Goal: Transaction & Acquisition: Purchase product/service

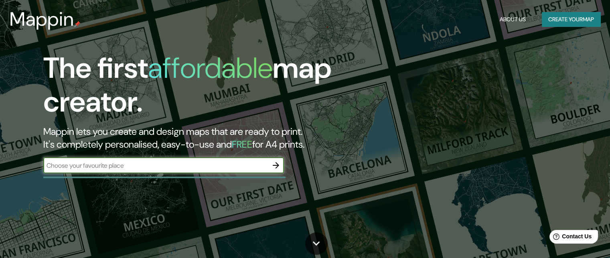
click at [171, 161] on input "text" at bounding box center [155, 165] width 224 height 9
type input "c"
type input "j"
type input "zapopan"
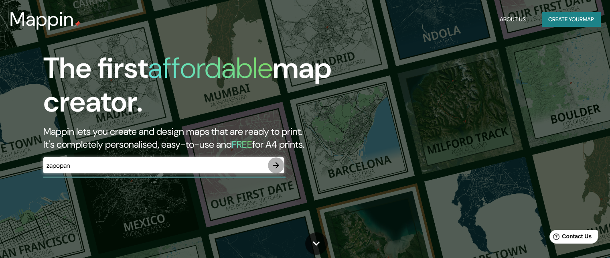
click at [279, 165] on icon "button" at bounding box center [276, 165] width 10 height 10
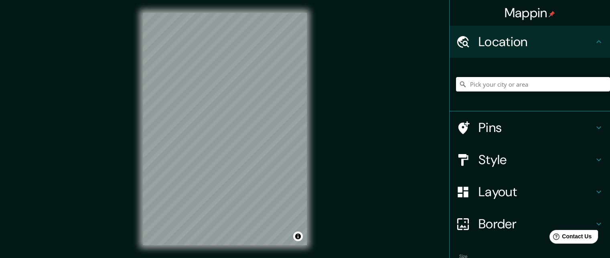
click at [308, 213] on div "© Mapbox © OpenStreetMap Improve this map" at bounding box center [225, 129] width 190 height 258
click at [496, 81] on input "Pick your city or area" at bounding box center [533, 84] width 154 height 14
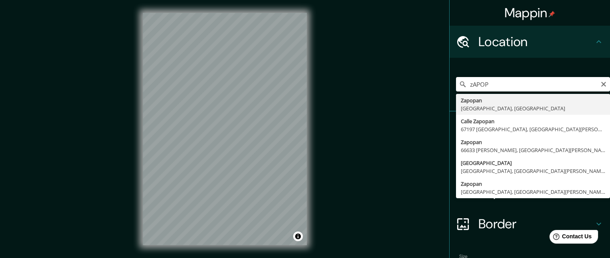
type input "Zapopan, [GEOGRAPHIC_DATA], [GEOGRAPHIC_DATA]"
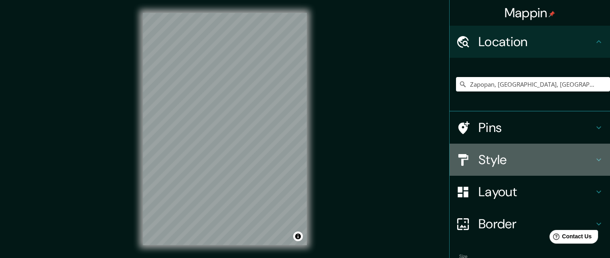
click at [556, 168] on div "Style" at bounding box center [529, 159] width 160 height 32
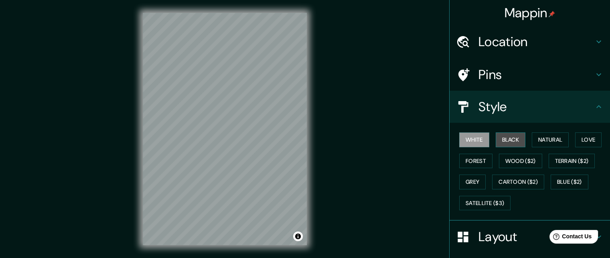
click at [508, 141] on button "Black" at bounding box center [510, 139] width 30 height 15
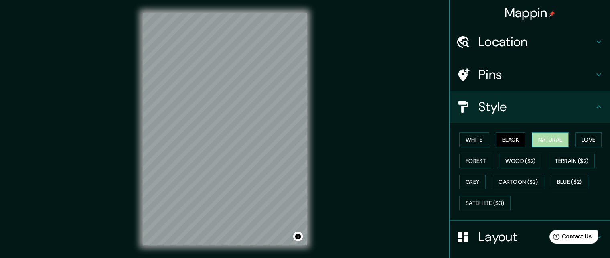
click at [531, 135] on button "Natural" at bounding box center [549, 139] width 37 height 15
click at [581, 137] on button "Love" at bounding box center [588, 139] width 26 height 15
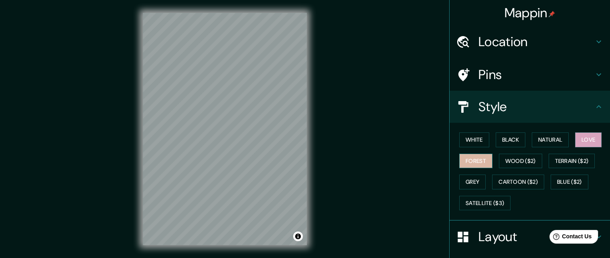
click at [469, 161] on button "Forest" at bounding box center [475, 161] width 33 height 15
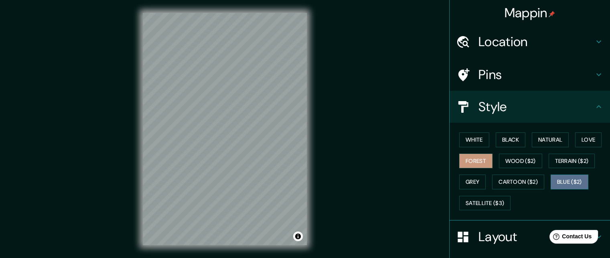
click at [565, 183] on button "Blue ($2)" at bounding box center [569, 181] width 38 height 15
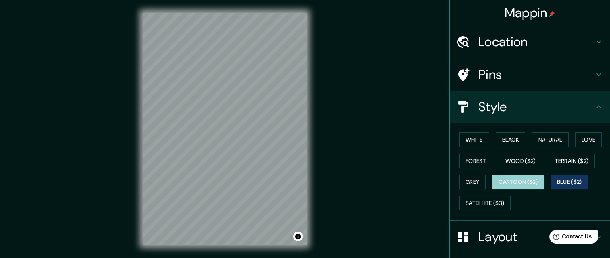
click at [533, 181] on button "Cartoon ($2)" at bounding box center [518, 181] width 52 height 15
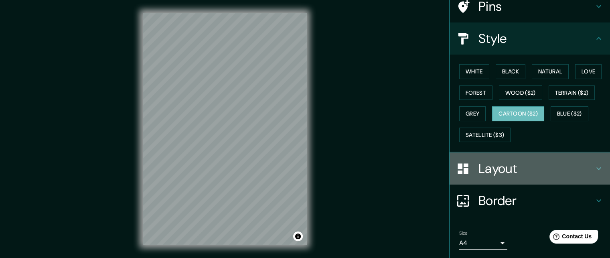
click at [556, 171] on h4 "Layout" at bounding box center [535, 168] width 115 height 16
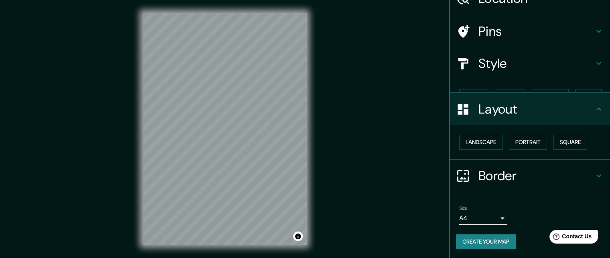
scroll to position [30, 0]
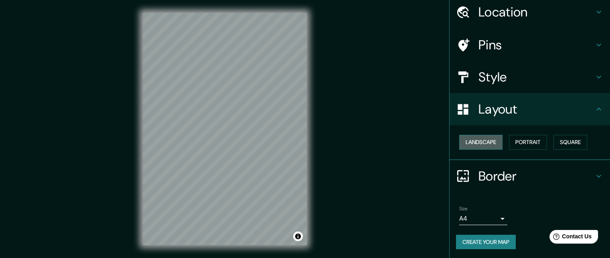
click at [490, 143] on button "Landscape" at bounding box center [480, 142] width 43 height 15
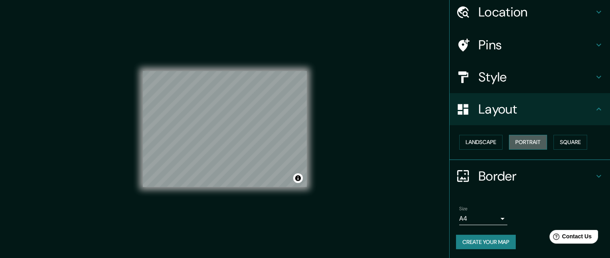
click at [520, 145] on button "Portrait" at bounding box center [528, 142] width 38 height 15
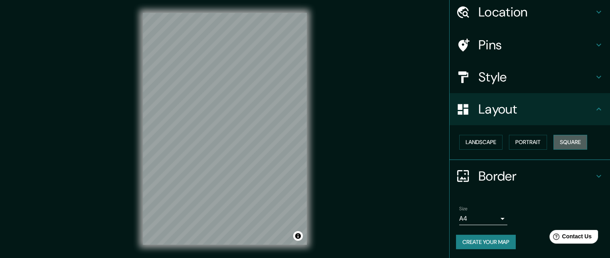
click at [564, 142] on button "Square" at bounding box center [570, 142] width 34 height 15
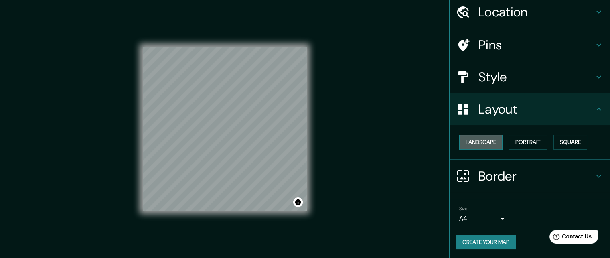
click at [471, 136] on button "Landscape" at bounding box center [480, 142] width 43 height 15
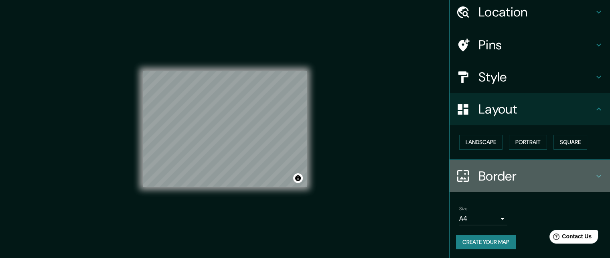
click at [508, 173] on h4 "Border" at bounding box center [535, 176] width 115 height 16
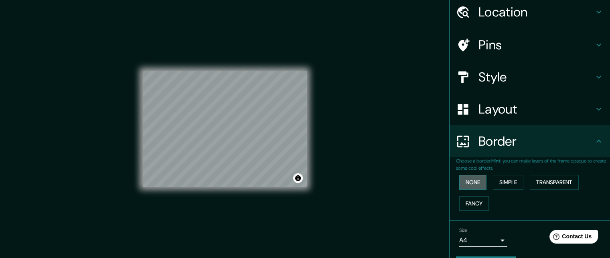
click at [473, 180] on button "None" at bounding box center [472, 182] width 27 height 15
click at [507, 181] on button "Simple" at bounding box center [508, 182] width 30 height 15
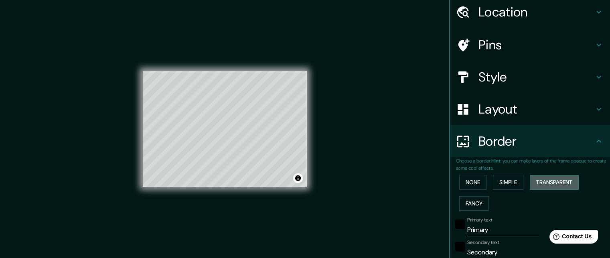
click at [548, 181] on button "Transparent" at bounding box center [553, 182] width 49 height 15
click at [473, 182] on button "None" at bounding box center [472, 182] width 27 height 15
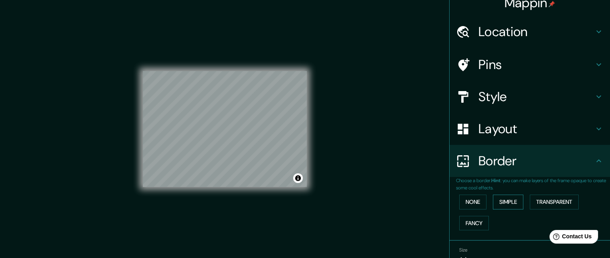
scroll to position [2, 0]
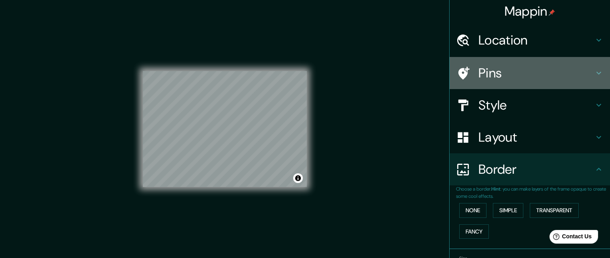
click at [503, 76] on h4 "Pins" at bounding box center [535, 73] width 115 height 16
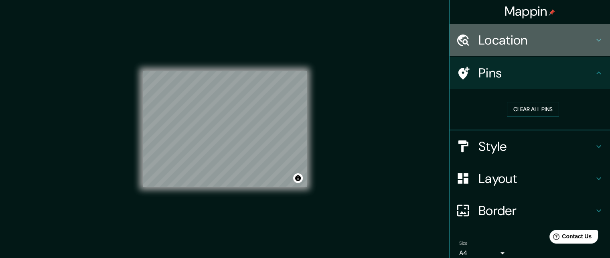
click at [497, 40] on h4 "Location" at bounding box center [535, 40] width 115 height 16
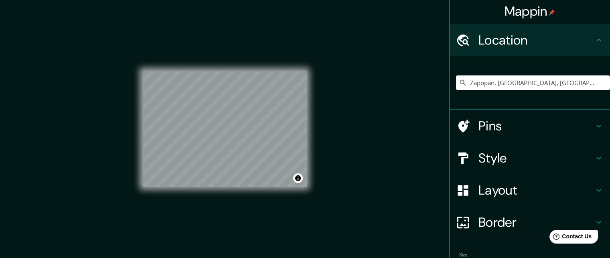
click at [497, 40] on h4 "Location" at bounding box center [535, 40] width 115 height 16
click at [492, 154] on h4 "Style" at bounding box center [535, 158] width 115 height 16
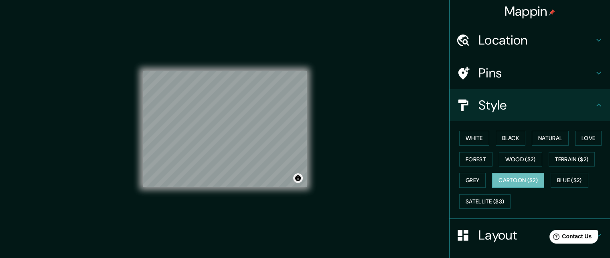
click at [293, 176] on div "© Mapbox © OpenStreetMap Improve this map" at bounding box center [225, 129] width 164 height 116
